Goal: Transaction & Acquisition: Book appointment/travel/reservation

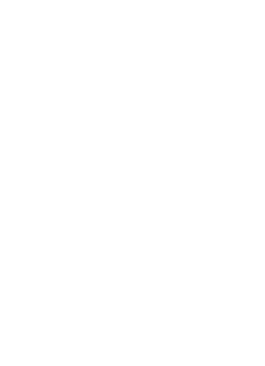
click at [143, 179] on span "Leggi di più" at bounding box center [130, 179] width 28 height 7
click at [246, 22] on img at bounding box center [249, 14] width 32 height 16
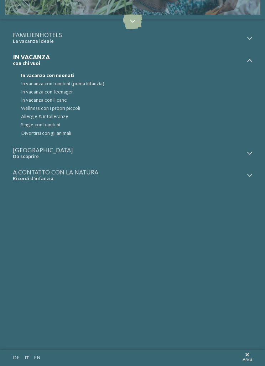
click at [66, 74] on span "In vacanza con neonati" at bounding box center [136, 76] width 231 height 8
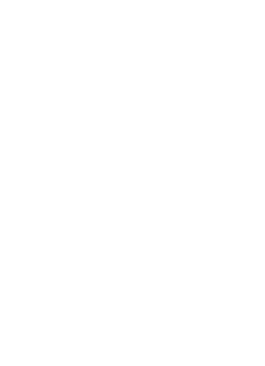
click at [139, 173] on div "Un bambino cambia la vita, e anche il modo di fare vacanza. La prima vacanza co…" at bounding box center [133, 148] width 240 height 53
click at [136, 179] on span "Leggi di più" at bounding box center [130, 179] width 28 height 7
click at [185, 129] on link "hotel per famiglie" at bounding box center [175, 130] width 37 height 5
click at [215, 147] on span "Arrivo" at bounding box center [133, 148] width 204 height 6
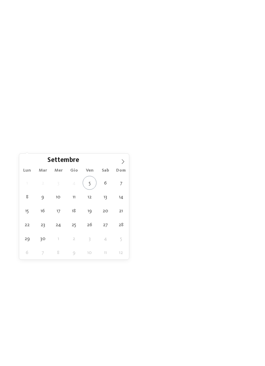
type div "24.09.2025"
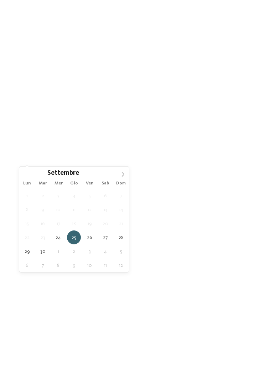
type div "29.09.2025"
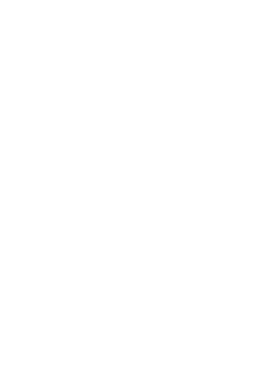
click at [104, 172] on span "Regione" at bounding box center [133, 174] width 204 height 6
click at [186, 118] on icon at bounding box center [184, 123] width 14 height 11
click at [238, 200] on div "Family Experiences" at bounding box center [132, 199] width 227 height 13
click at [175, 93] on div "Family Experiences LUXURY RETREAT JUST KIDS AND FAMILY" at bounding box center [132, 183] width 103 height 180
click at [150, 228] on div "filtra" at bounding box center [132, 231] width 227 height 13
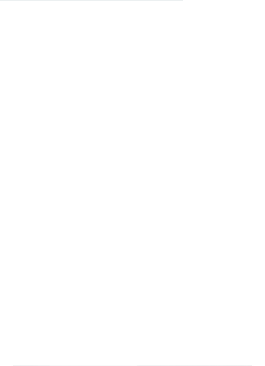
scroll to position [3381, 0]
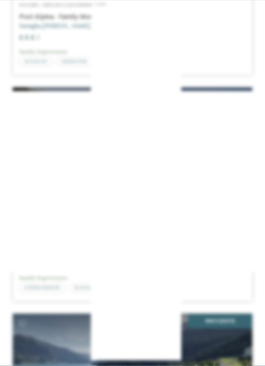
click at [259, 113] on icon at bounding box center [252, 118] width 14 height 11
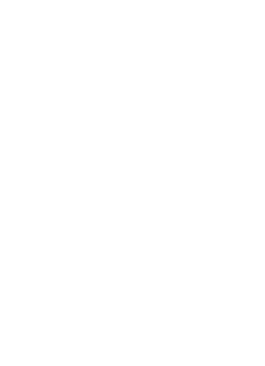
scroll to position [2915, 0]
click at [129, 253] on h4 "****ˢ Garberhof Dolomit Family" at bounding box center [132, 257] width 227 height 9
